Goal: Task Accomplishment & Management: Complete application form

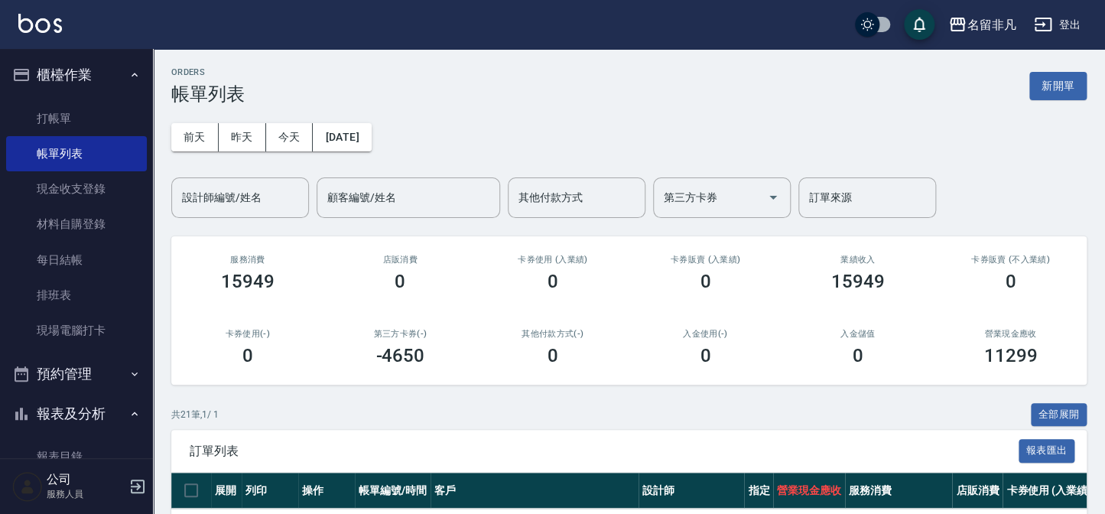
scroll to position [278, 0]
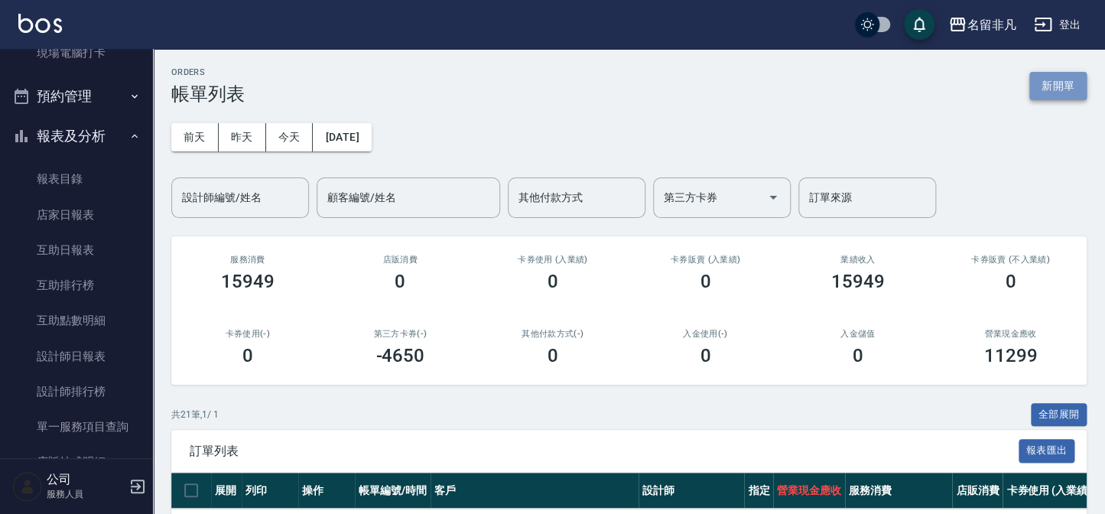
click at [1065, 76] on button "新開單" at bounding box center [1058, 86] width 57 height 28
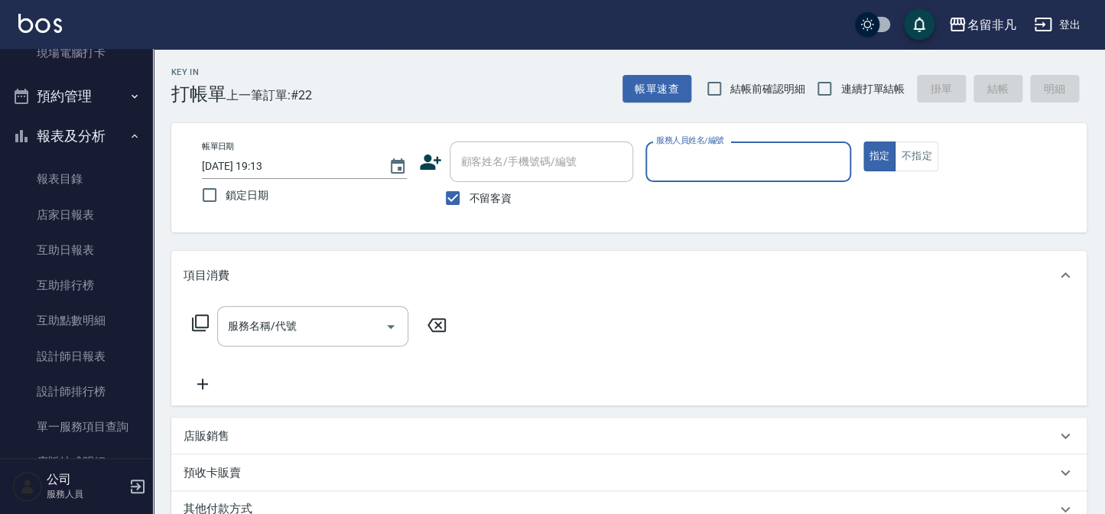
click at [918, 173] on div "帳單日期 [DATE] 19:13 鎖定日期 顧客姓名/手機號碼/編號 顧客姓名/手機號碼/編號 不留客資 服務人員姓名/編號 服務人員姓名/編號 指定 不指定" at bounding box center [629, 178] width 879 height 73
click at [917, 158] on button "不指定" at bounding box center [916, 157] width 43 height 30
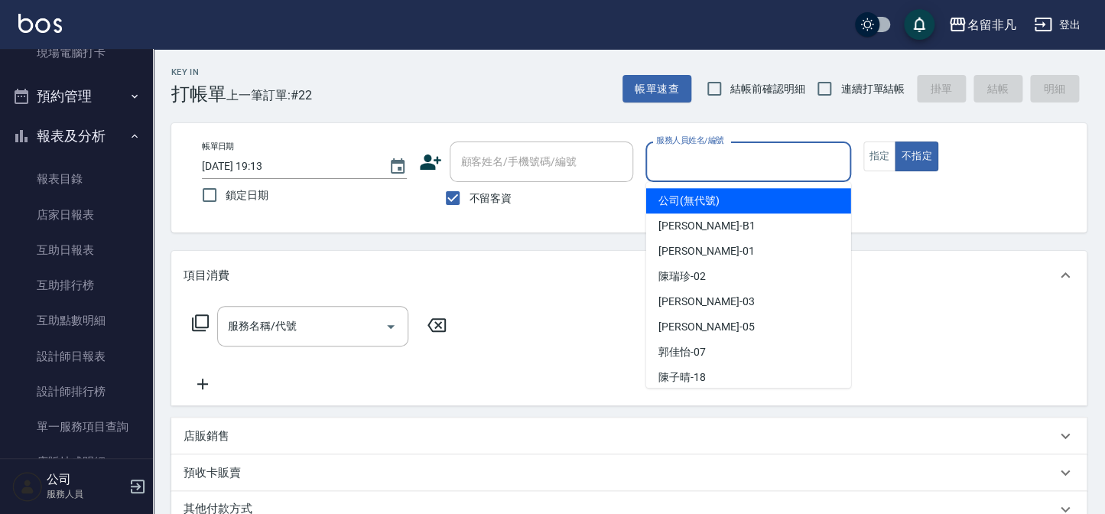
click at [819, 173] on input "服務人員姓名/編號" at bounding box center [748, 161] width 191 height 27
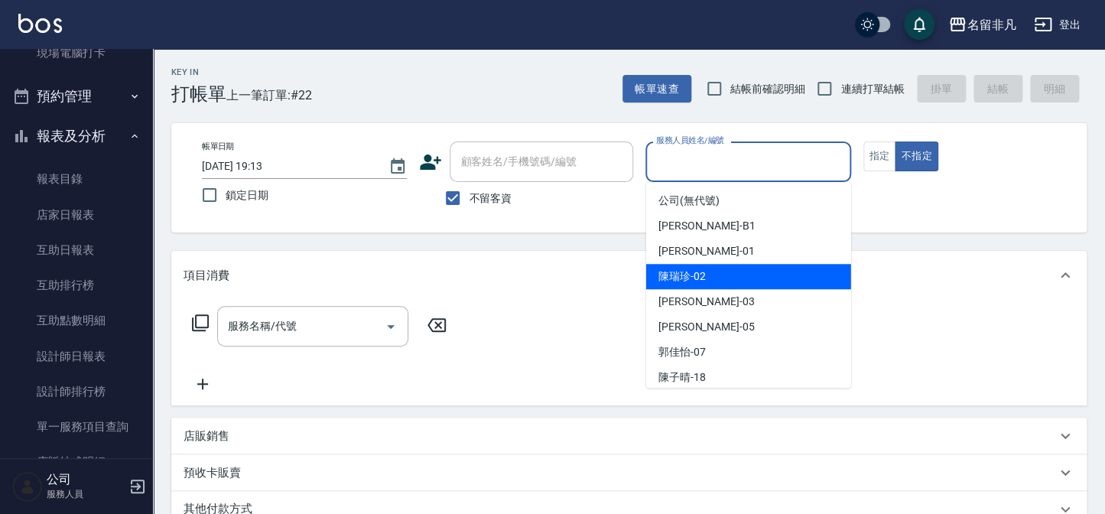
click at [757, 268] on div "[PERSON_NAME]-02" at bounding box center [748, 276] width 205 height 25
click at [744, 169] on input "陳瑞珍-02" at bounding box center [737, 161] width 168 height 27
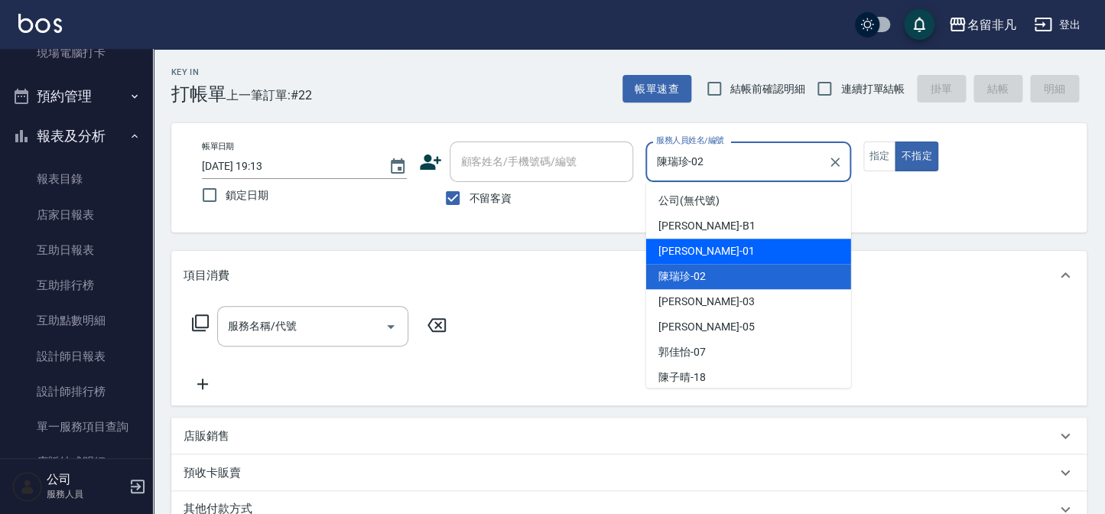
click at [719, 242] on div "[PERSON_NAME] -01" at bounding box center [748, 251] width 205 height 25
type input "[PERSON_NAME]-01"
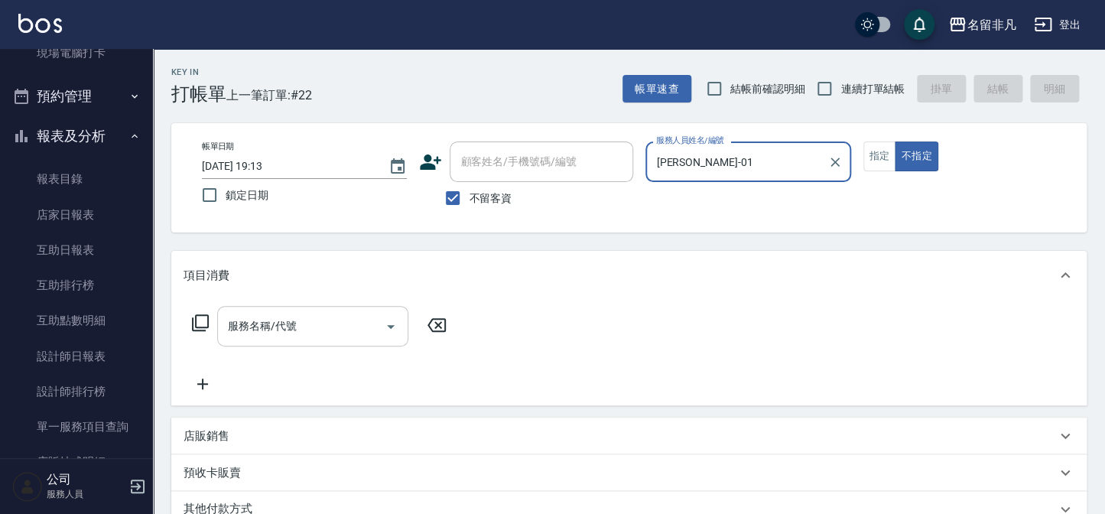
click at [289, 332] on div "服務名稱/代號 服務名稱/代號" at bounding box center [312, 326] width 191 height 41
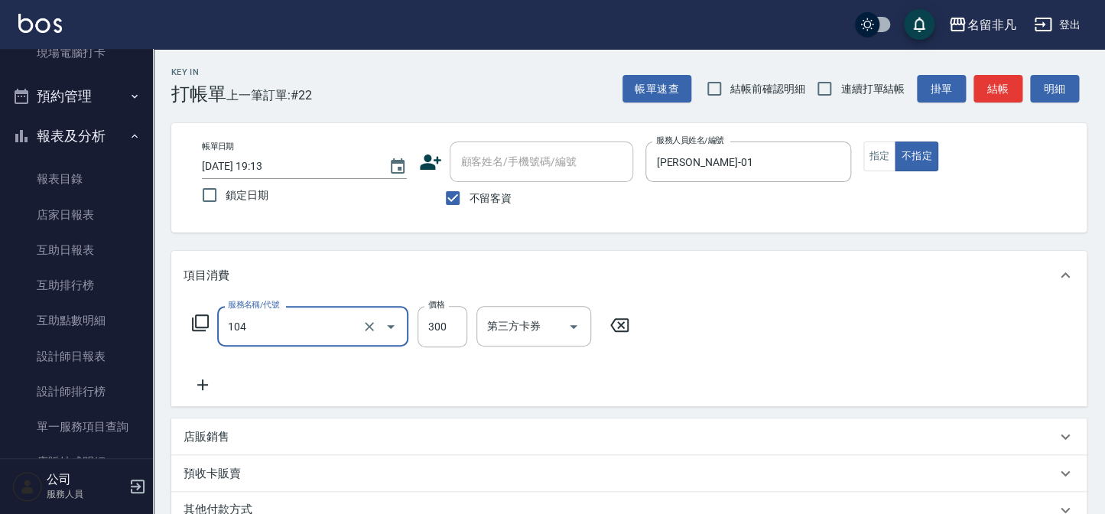
type input "洗髮(104)"
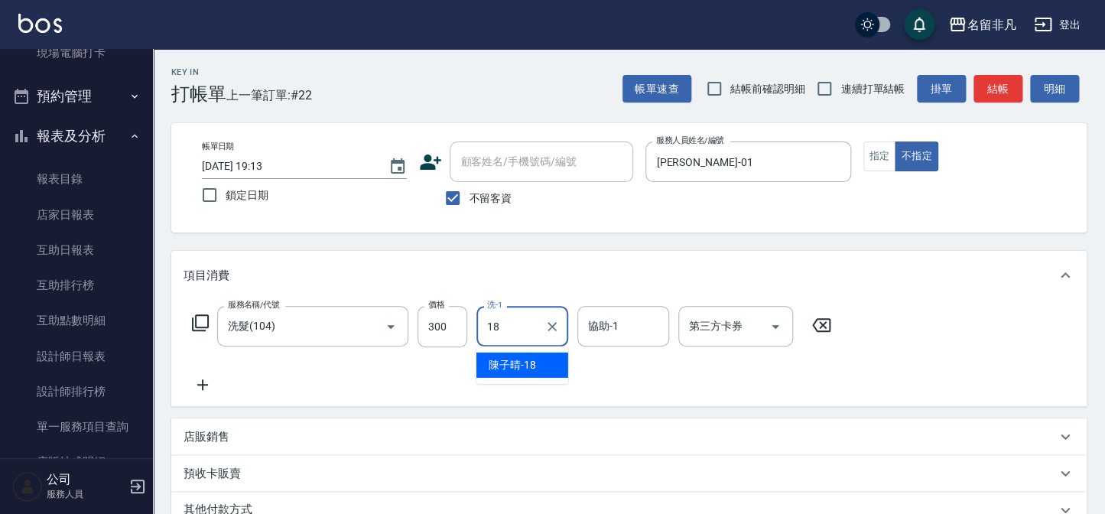
type input "[PERSON_NAME]-18"
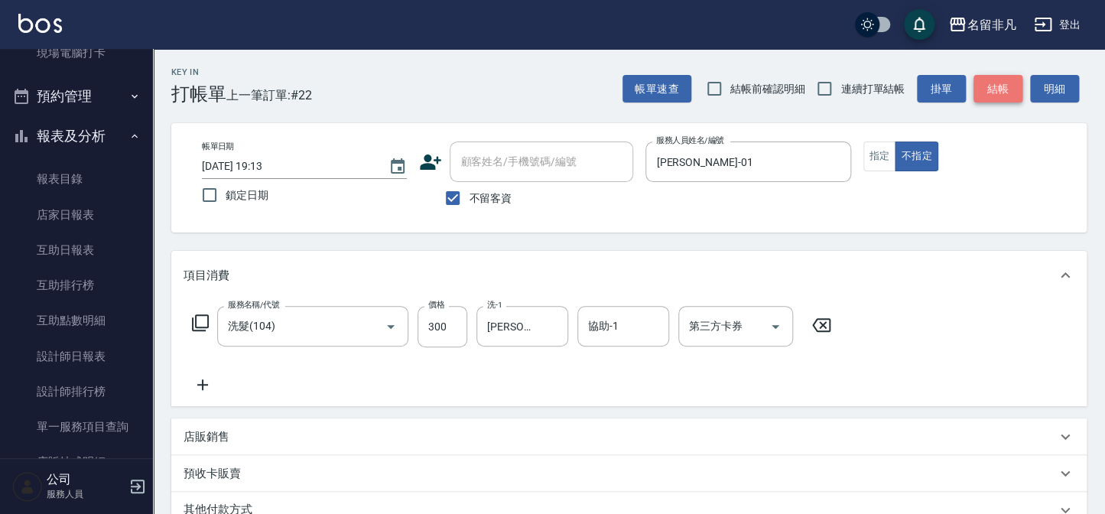
click at [991, 89] on button "結帳" at bounding box center [998, 89] width 49 height 28
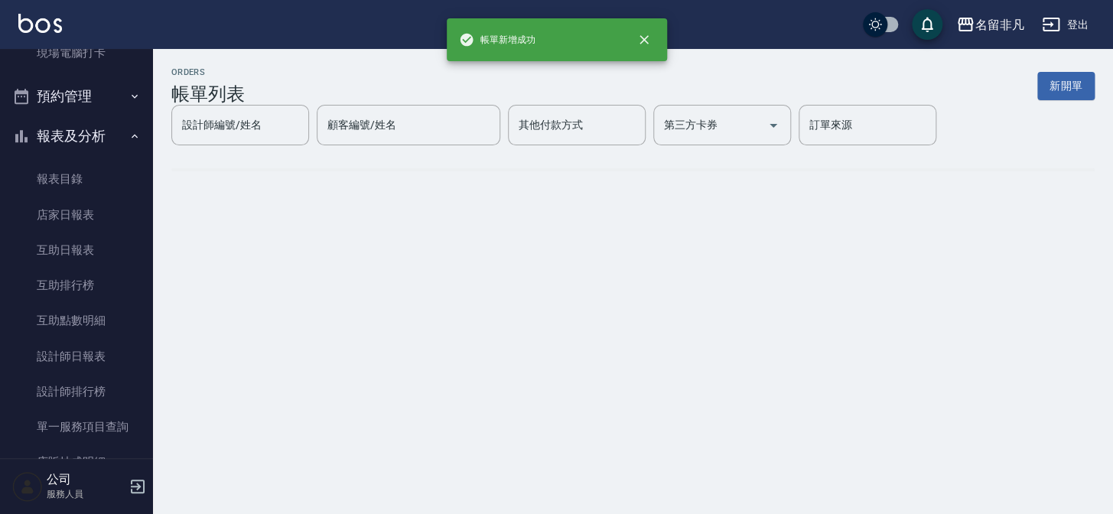
click at [1059, 86] on button "新開單" at bounding box center [1065, 86] width 57 height 28
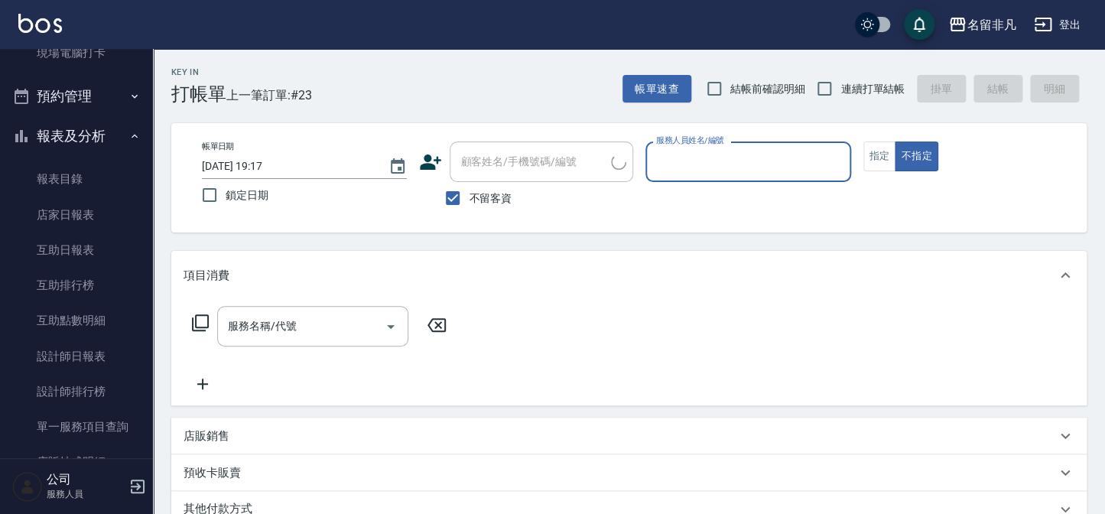
click at [797, 162] on input "服務人員姓名/編號" at bounding box center [748, 161] width 191 height 27
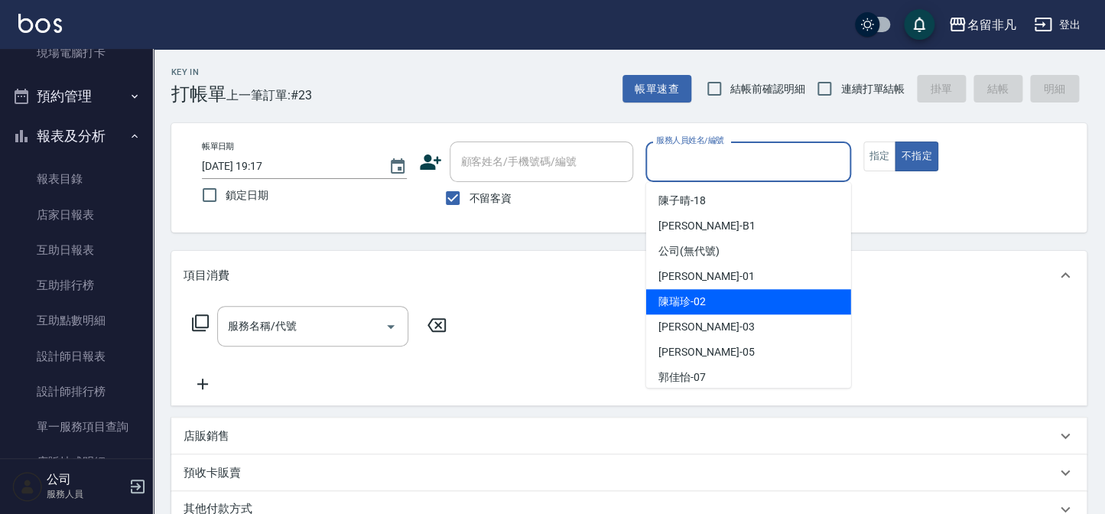
click at [695, 295] on span "[PERSON_NAME]-02" at bounding box center [682, 302] width 47 height 16
type input "陳瑞珍-02"
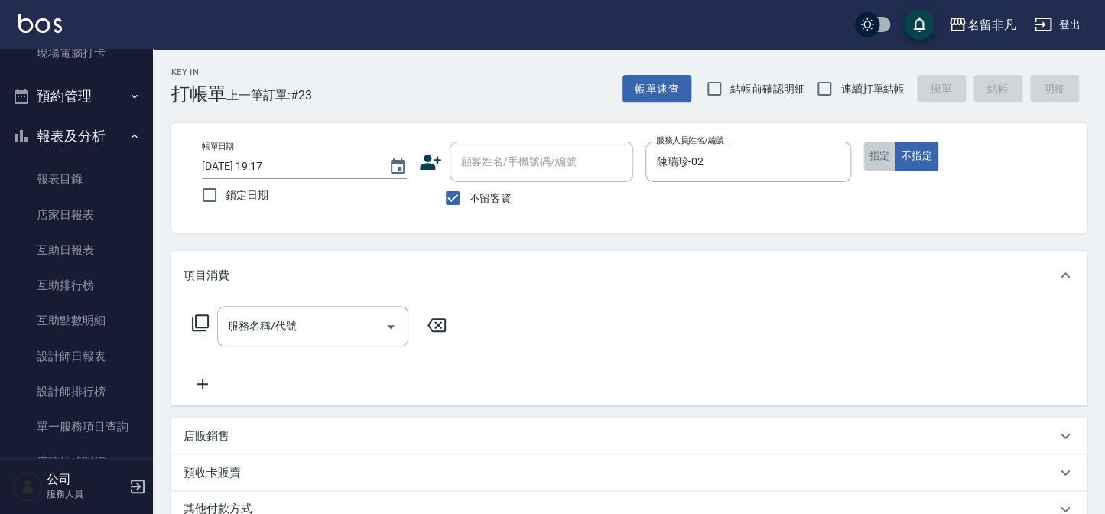
click at [888, 159] on button "指定" at bounding box center [880, 157] width 33 height 30
click at [360, 320] on input "服務名稱/代號" at bounding box center [301, 326] width 155 height 27
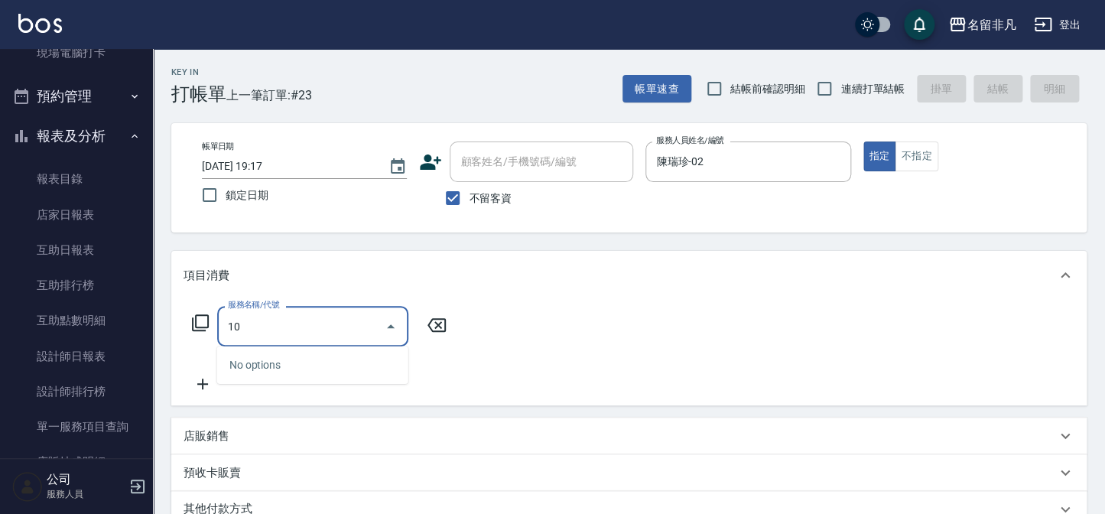
type input "1"
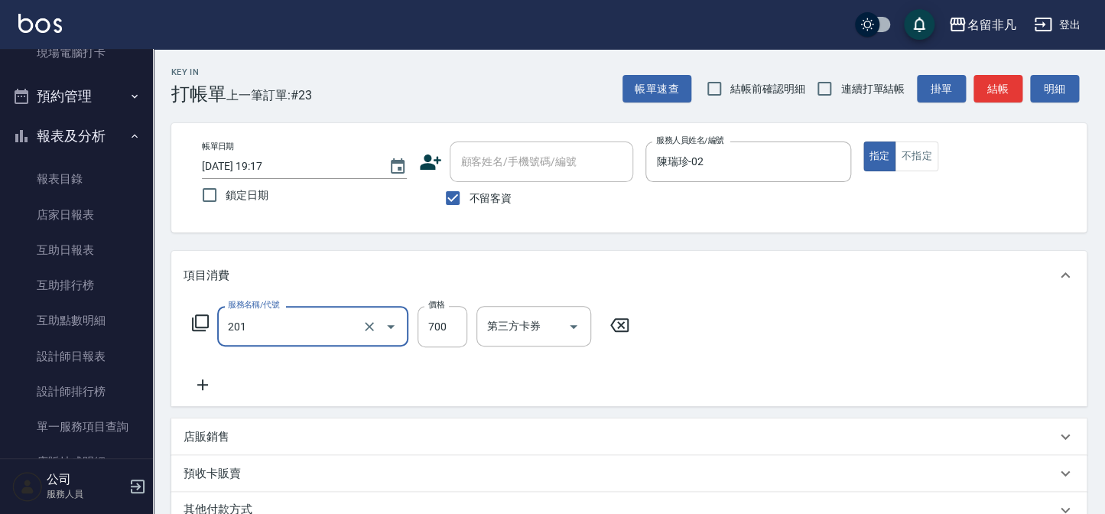
type input "洗+剪(201)"
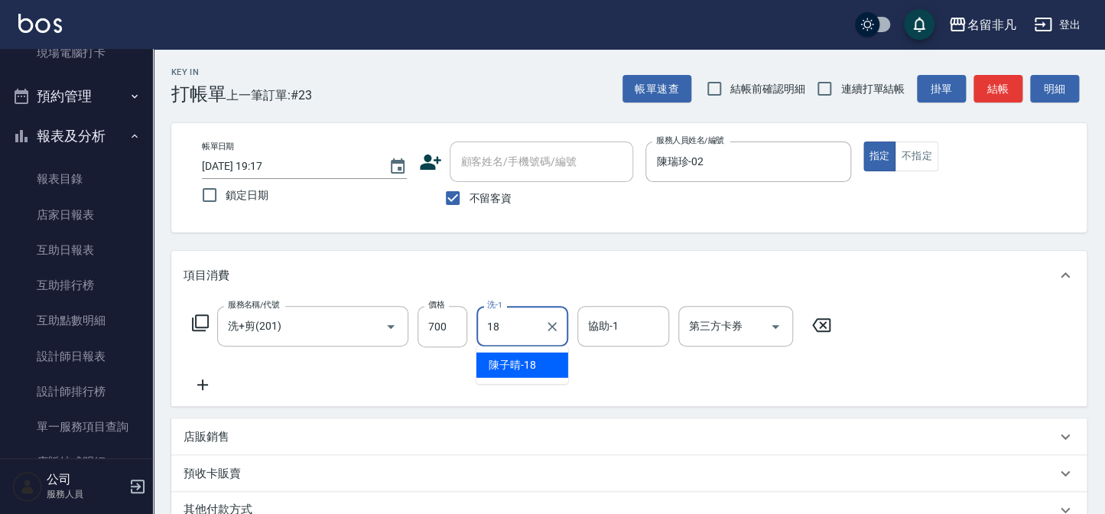
type input "[PERSON_NAME]-18"
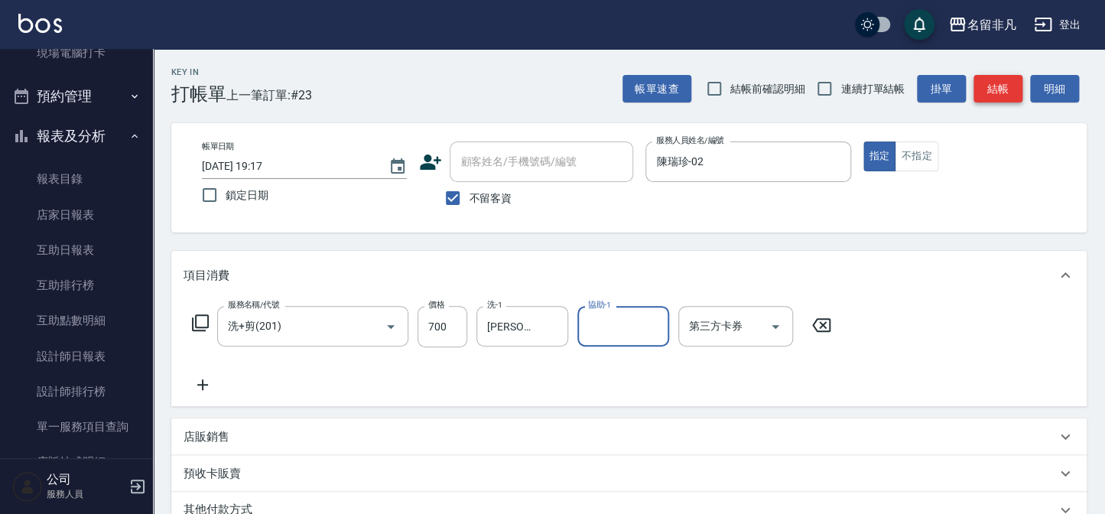
click at [981, 99] on button "結帳" at bounding box center [998, 89] width 49 height 28
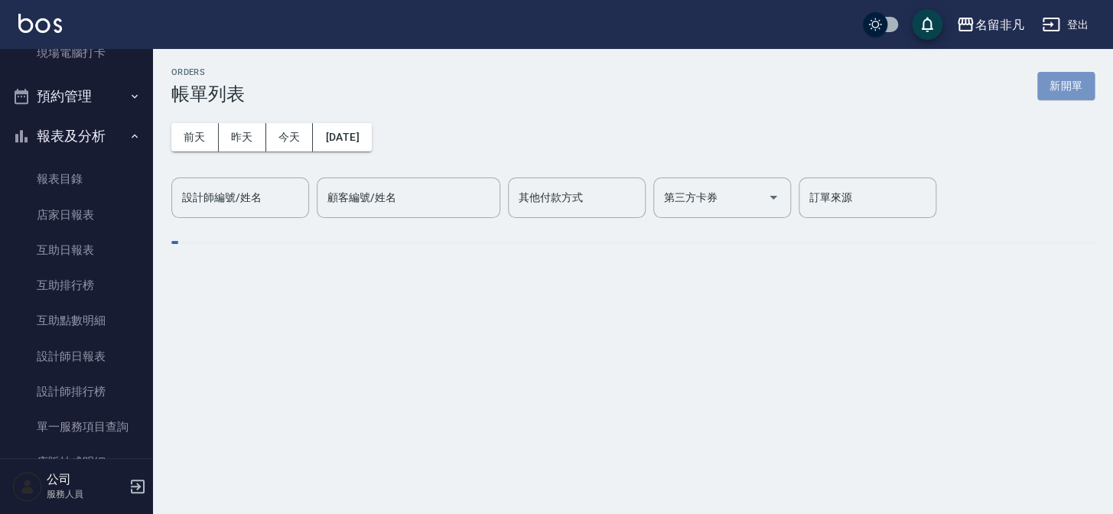
click at [1055, 90] on button "新開單" at bounding box center [1065, 86] width 57 height 28
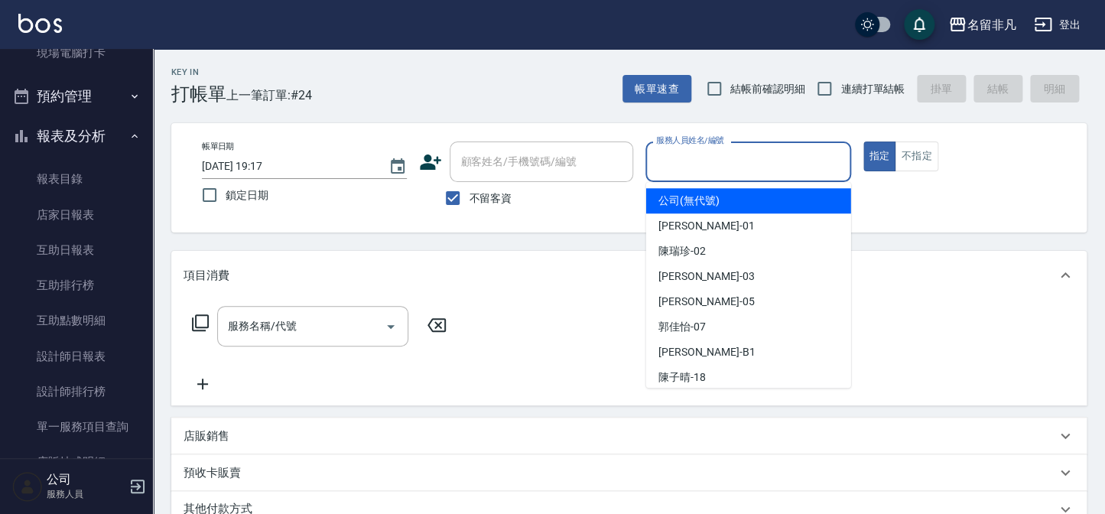
click at [817, 151] on input "服務人員姓名/編號" at bounding box center [748, 161] width 191 height 27
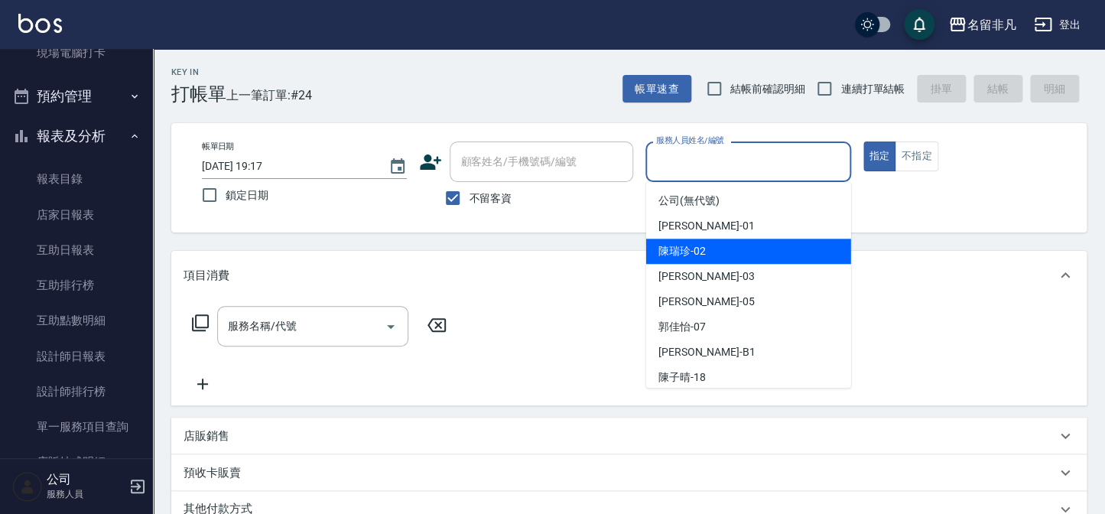
drag, startPoint x: 706, startPoint y: 246, endPoint x: 496, endPoint y: 297, distance: 215.8
click at [705, 247] on div "[PERSON_NAME]-02" at bounding box center [748, 251] width 205 height 25
type input "陳瑞珍-02"
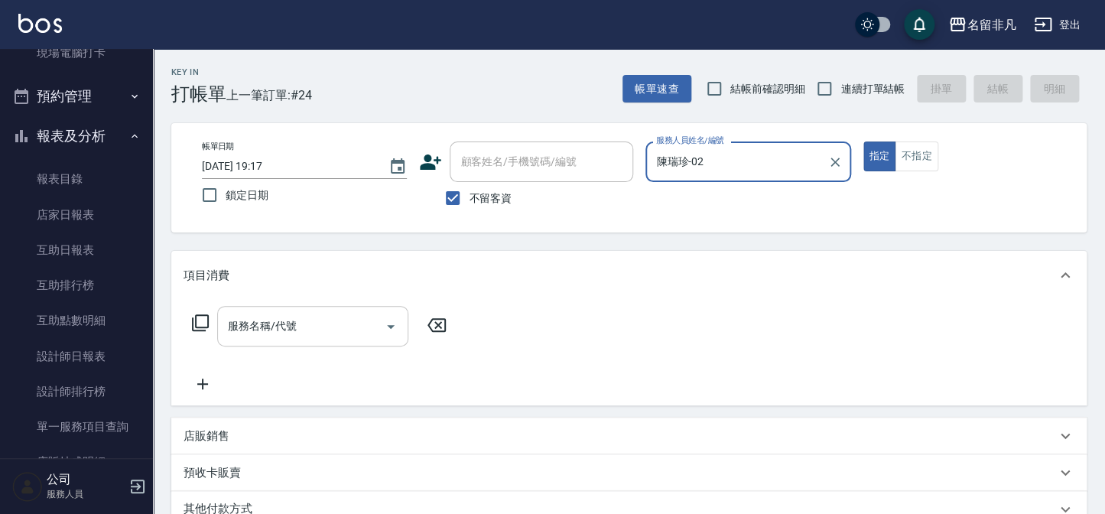
click at [265, 345] on div "服務名稱/代號" at bounding box center [312, 326] width 191 height 41
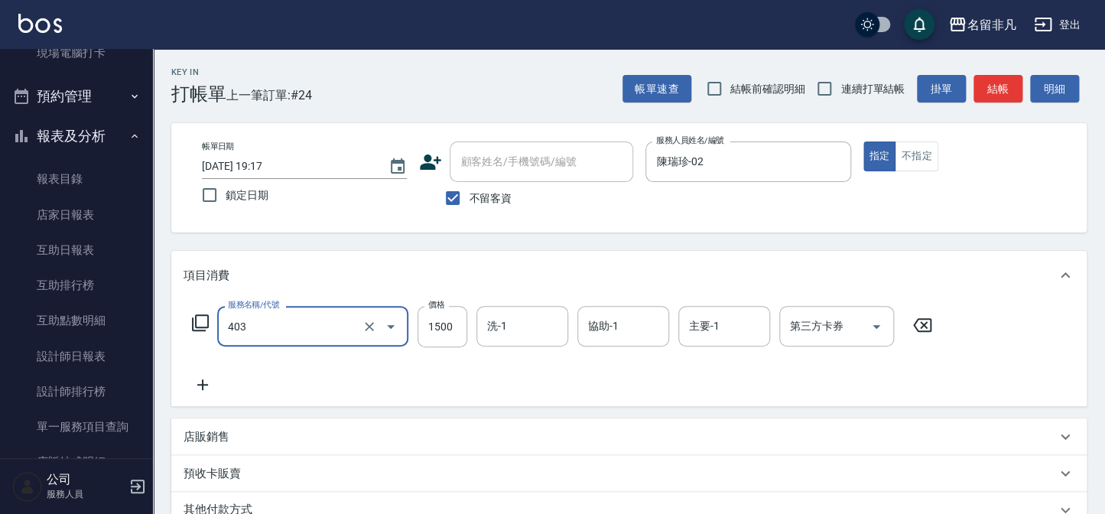
type input "染髮(403)"
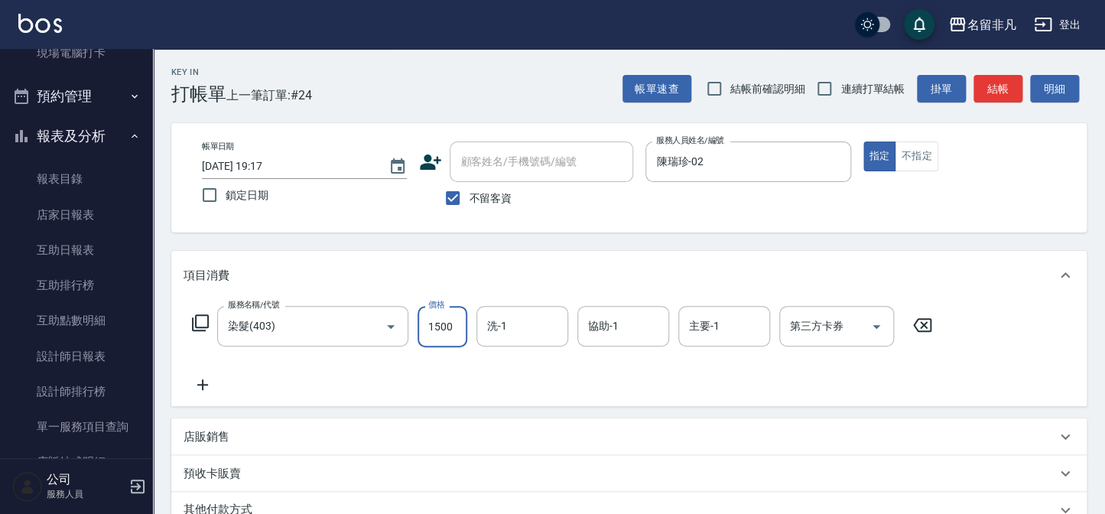
click at [467, 327] on input "1500" at bounding box center [443, 326] width 50 height 41
type input "2000"
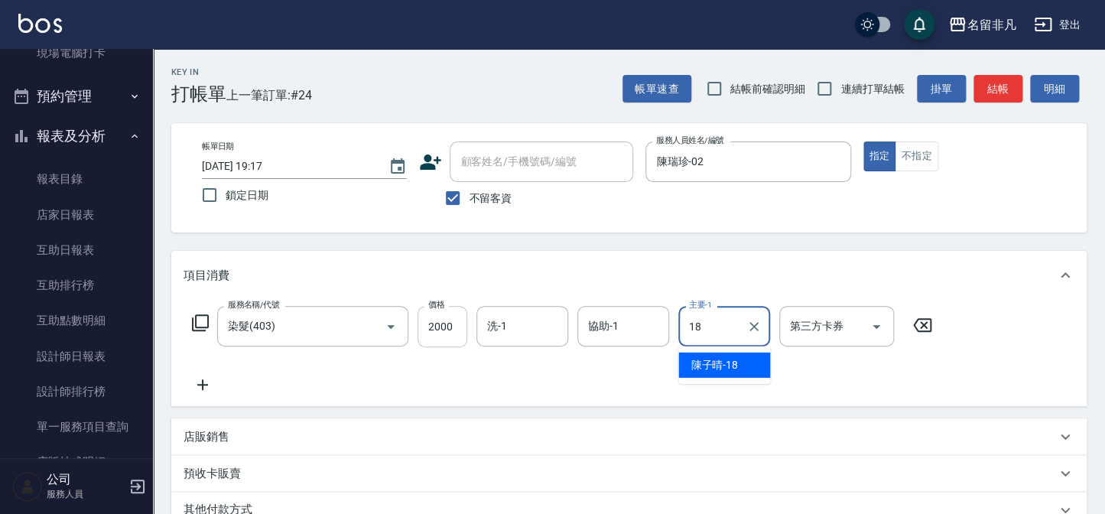
type input "[PERSON_NAME]-18"
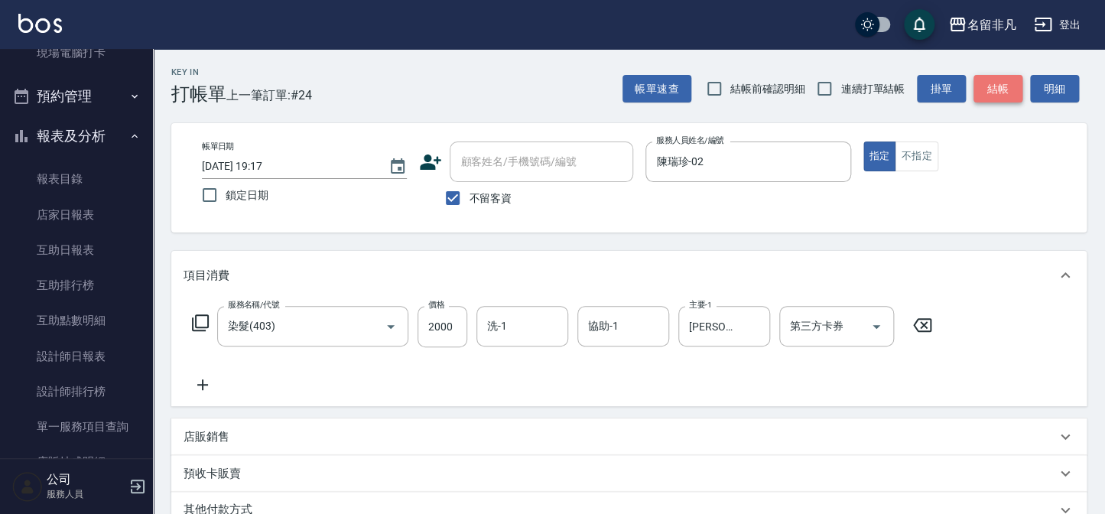
click at [1007, 89] on button "結帳" at bounding box center [998, 89] width 49 height 28
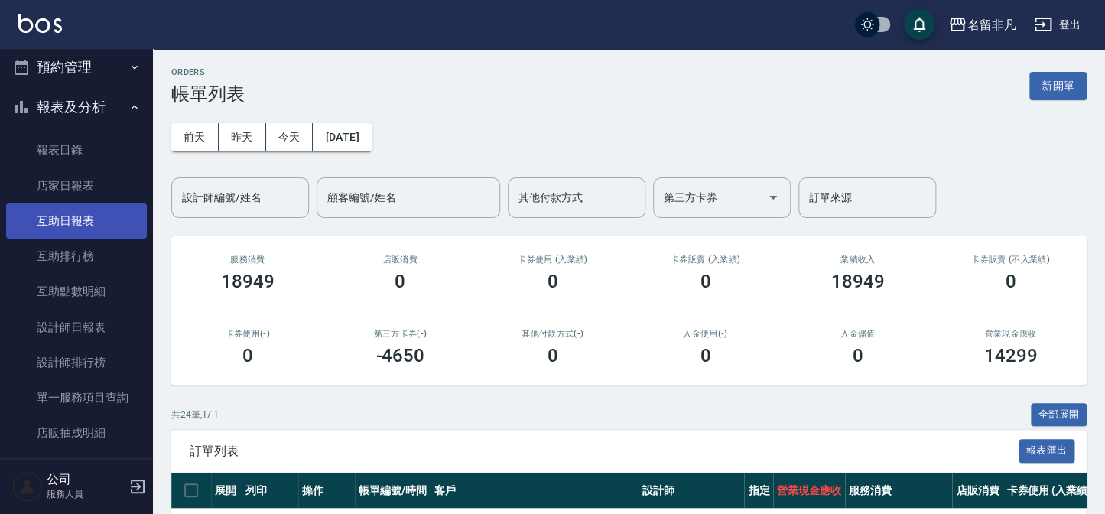
scroll to position [278, 0]
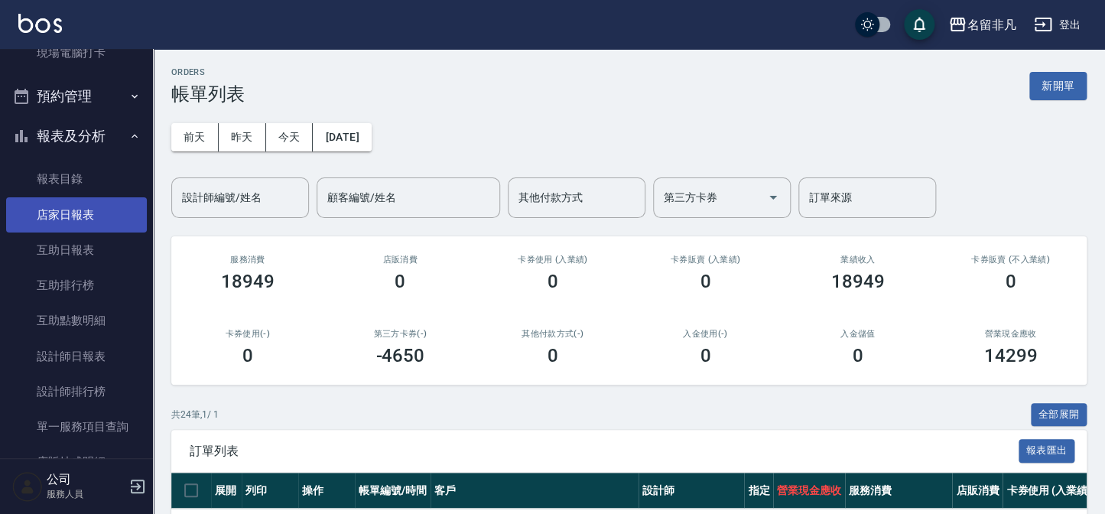
click at [63, 215] on link "店家日報表" at bounding box center [76, 214] width 141 height 35
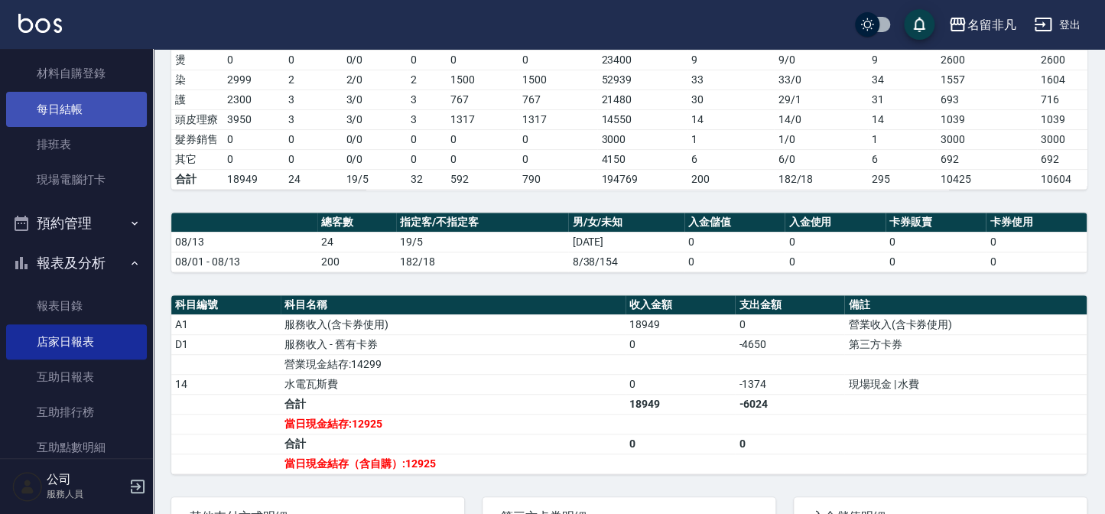
scroll to position [138, 0]
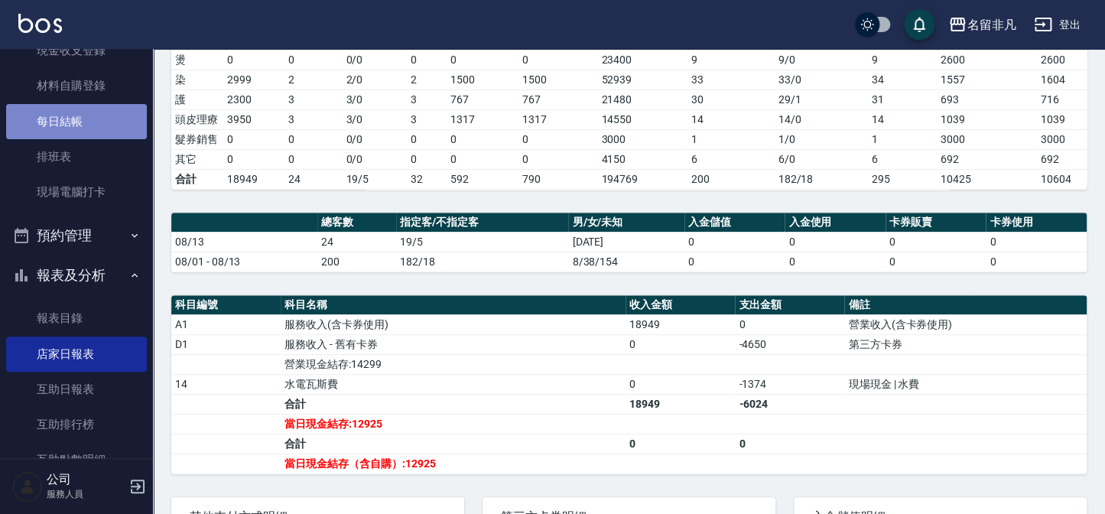
click at [90, 128] on link "每日結帳" at bounding box center [76, 121] width 141 height 35
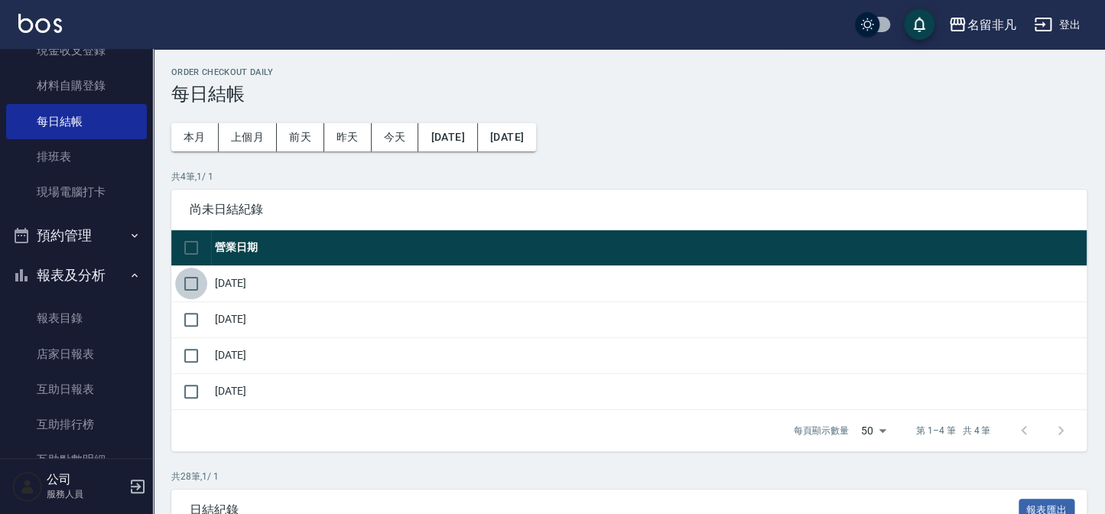
click at [201, 280] on input "checkbox" at bounding box center [191, 284] width 32 height 32
checkbox input "true"
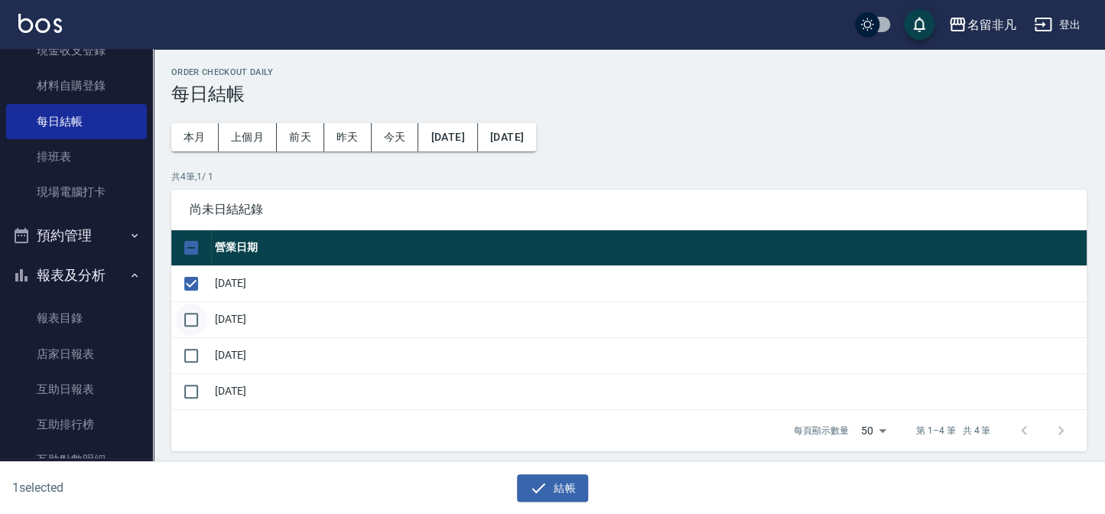
click at [200, 306] on input "checkbox" at bounding box center [191, 320] width 32 height 32
checkbox input "true"
click at [210, 372] on td at bounding box center [191, 355] width 40 height 36
click at [203, 357] on input "checkbox" at bounding box center [191, 356] width 32 height 32
checkbox input "true"
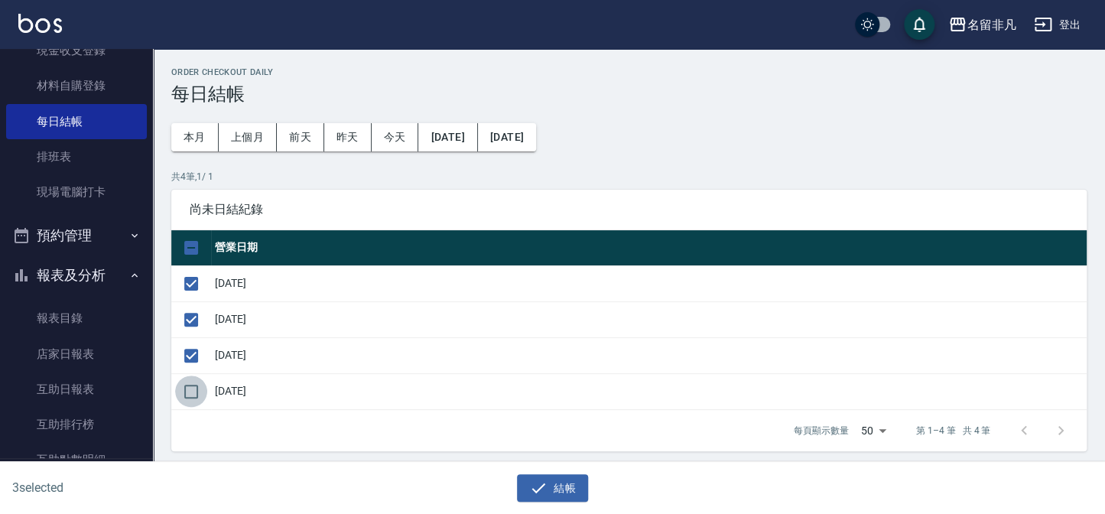
click at [202, 386] on input "checkbox" at bounding box center [191, 392] width 32 height 32
checkbox input "true"
click at [561, 480] on button "結帳" at bounding box center [552, 488] width 71 height 28
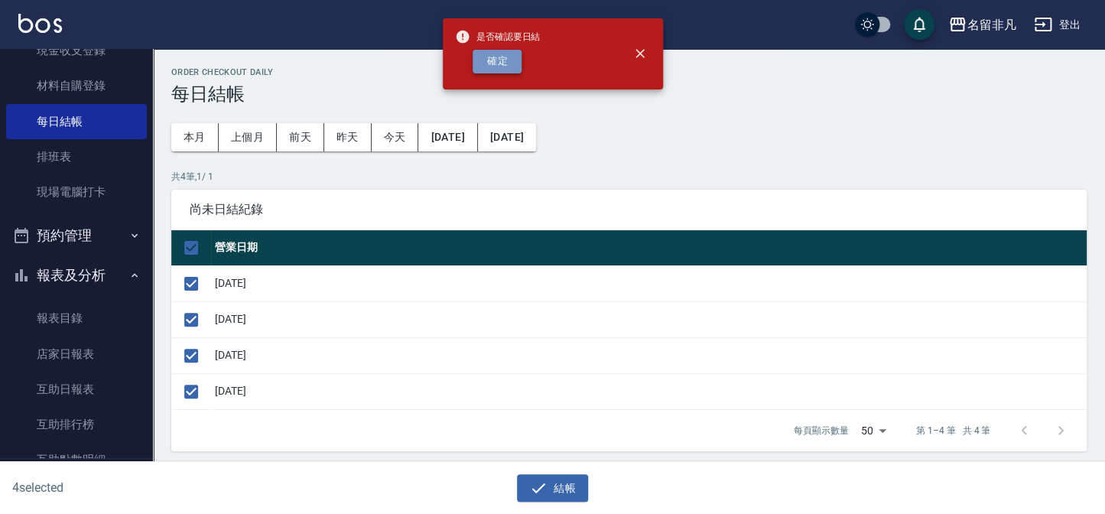
click at [490, 61] on button "確定" at bounding box center [497, 62] width 49 height 24
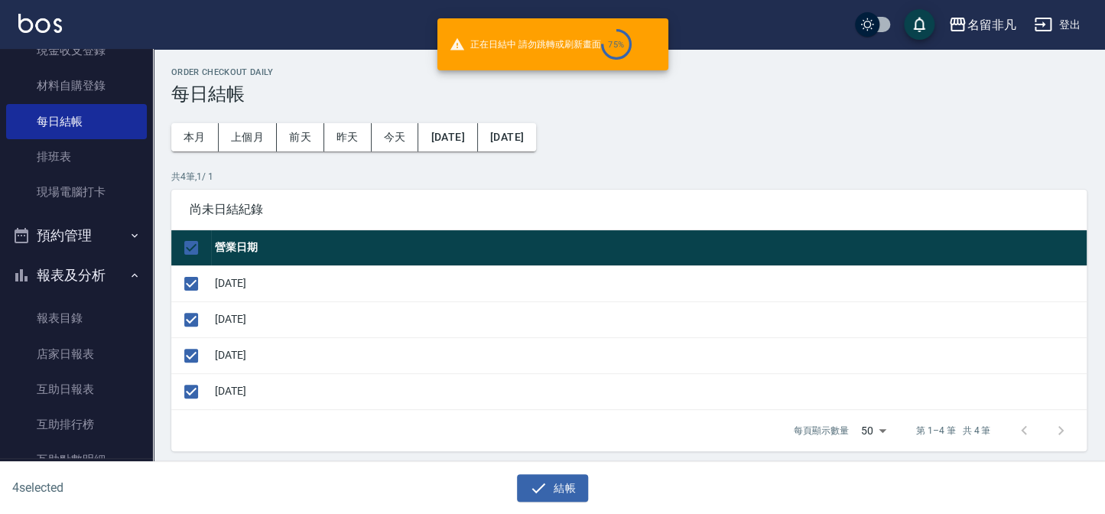
checkbox input "false"
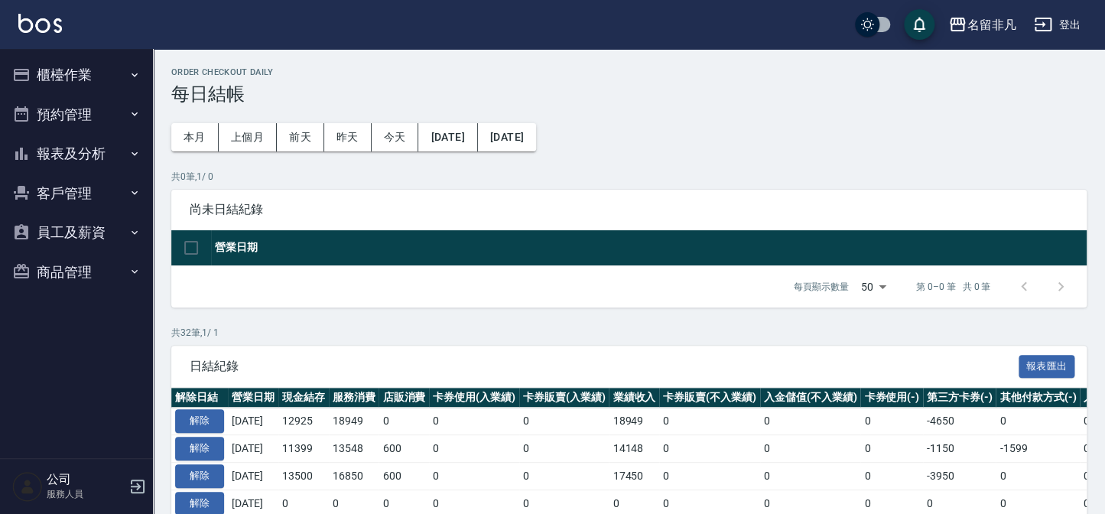
click at [78, 146] on button "報表及分析" at bounding box center [76, 154] width 141 height 40
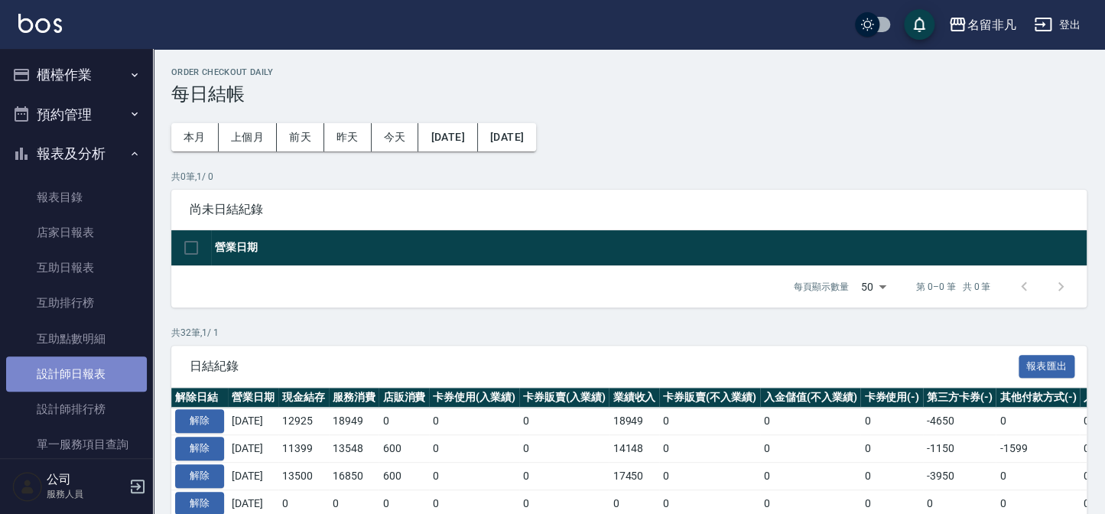
click at [96, 376] on link "設計師日報表" at bounding box center [76, 373] width 141 height 35
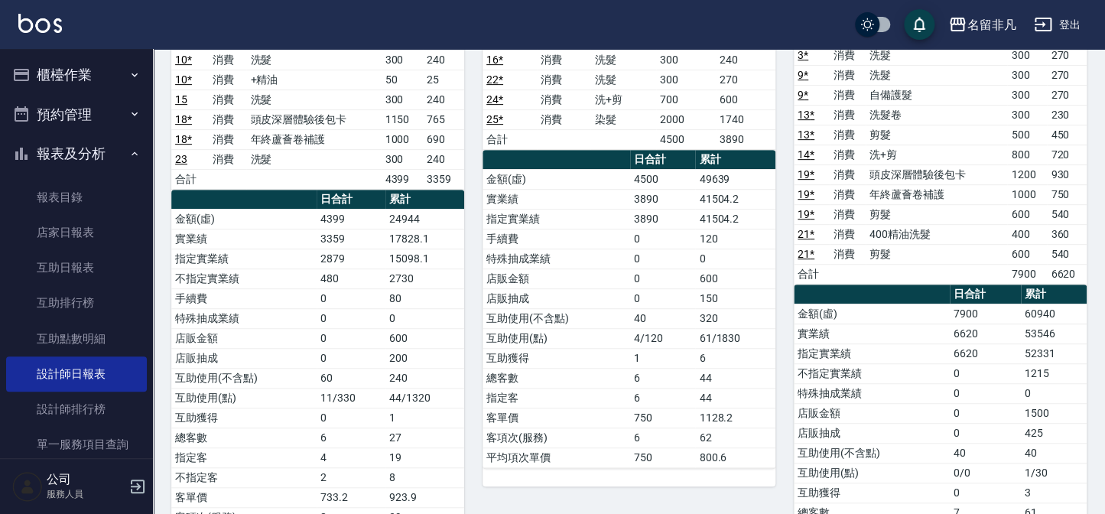
scroll to position [223, 0]
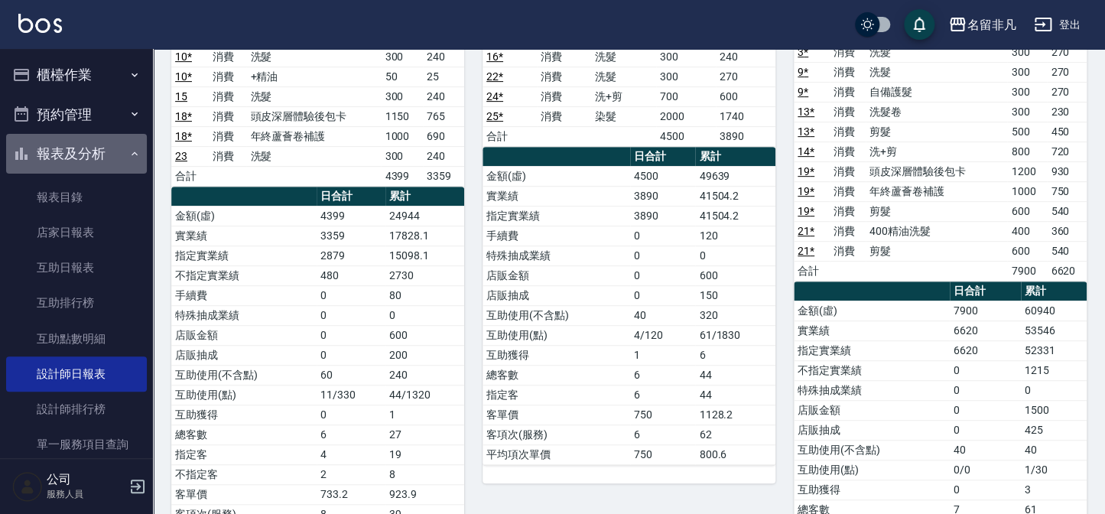
click at [95, 146] on button "報表及分析" at bounding box center [76, 154] width 141 height 40
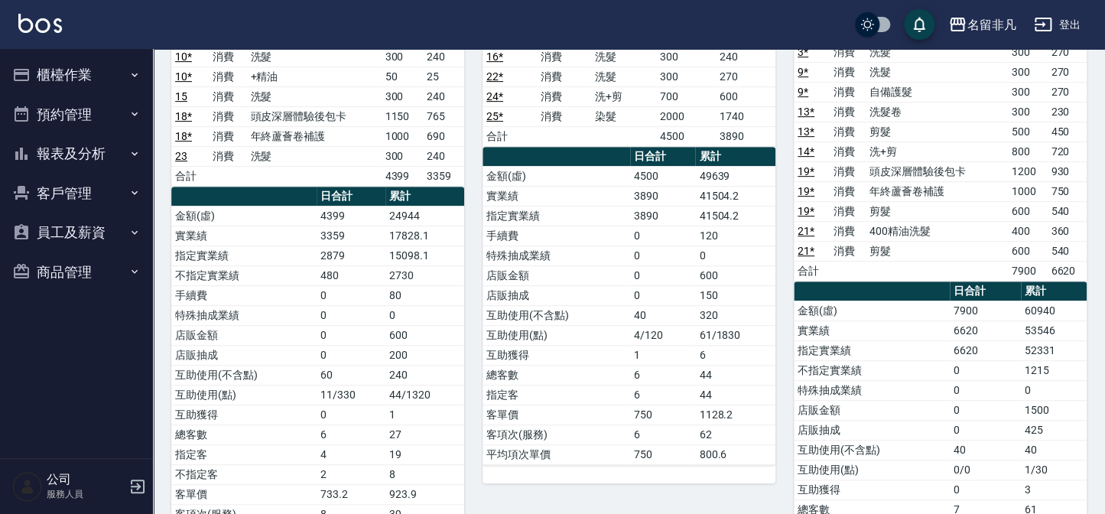
click at [51, 56] on button "櫃檯作業" at bounding box center [76, 75] width 141 height 40
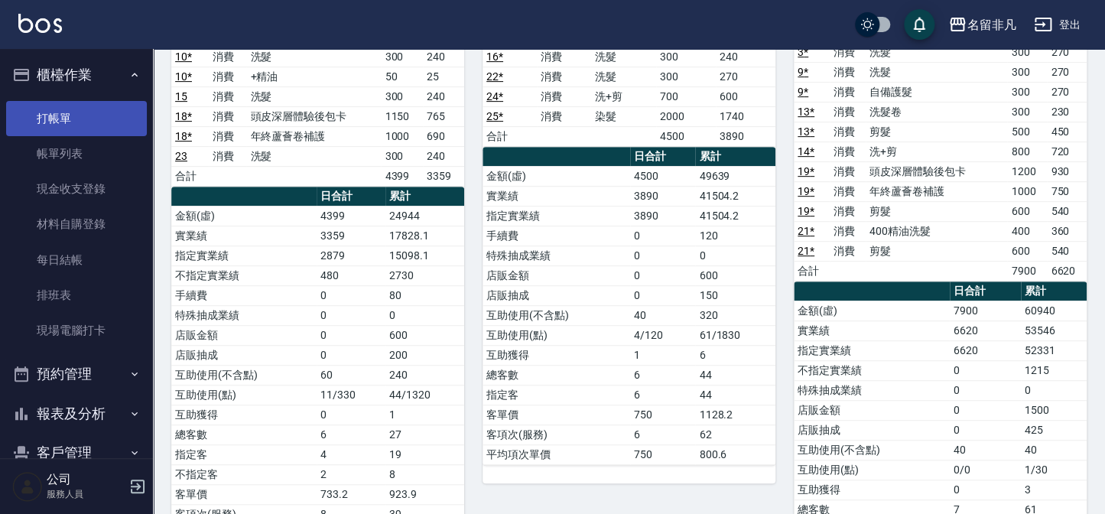
click at [54, 107] on link "打帳單" at bounding box center [76, 118] width 141 height 35
